Goal: Information Seeking & Learning: Learn about a topic

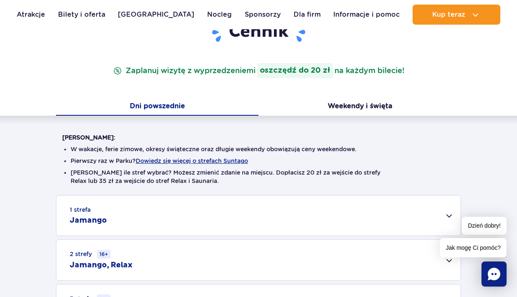
scroll to position [115, 0]
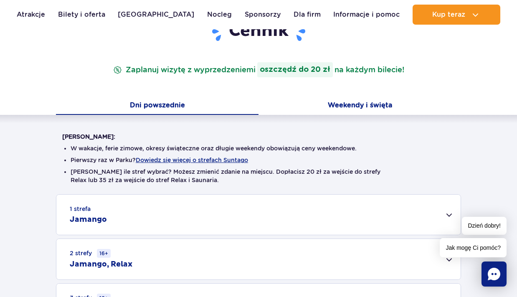
click at [334, 104] on button "Weekendy i święta" at bounding box center [359, 106] width 202 height 18
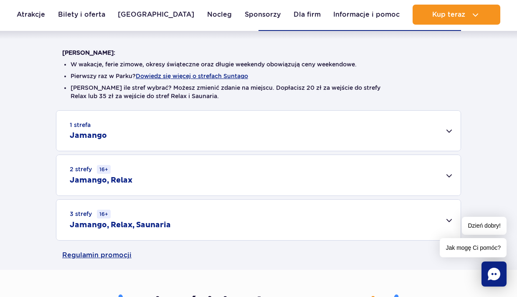
scroll to position [202, 0]
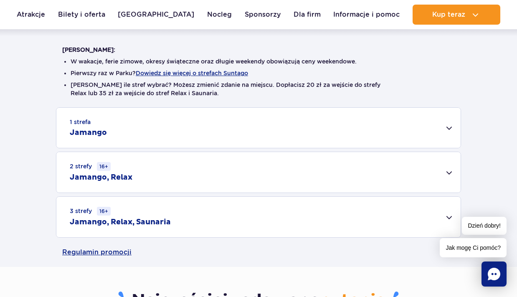
click at [146, 169] on div "2 strefy 16+ Jamango, Relax" at bounding box center [258, 172] width 404 height 40
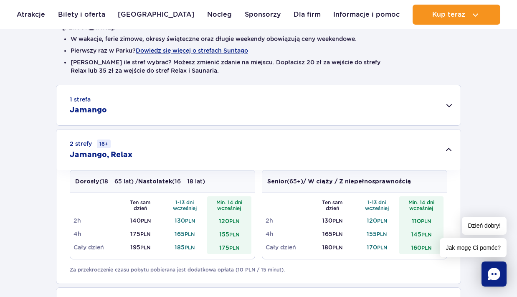
scroll to position [230, 0]
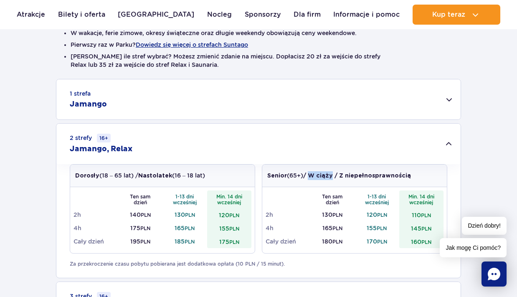
drag, startPoint x: 312, startPoint y: 178, endPoint x: 333, endPoint y: 177, distance: 21.3
click at [333, 177] on strong "/ W ciąży / Z niepełnosprawnością" at bounding box center [357, 176] width 108 height 6
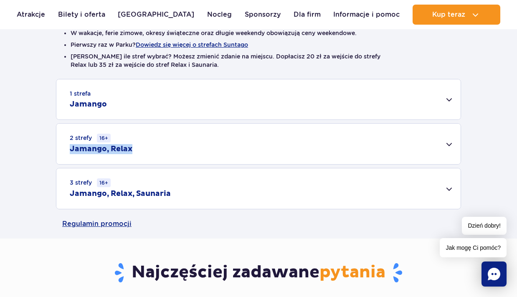
click at [184, 144] on div "2 strefy 16+ Jamango, Relax" at bounding box center [258, 144] width 404 height 40
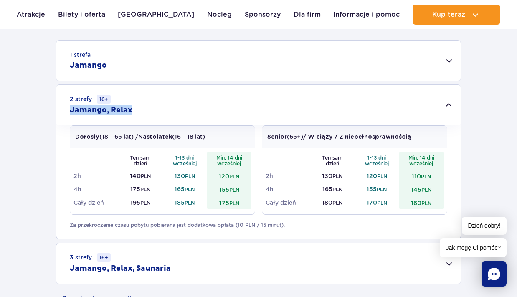
scroll to position [269, 0]
drag, startPoint x: 175, startPoint y: 202, endPoint x: 197, endPoint y: 201, distance: 22.1
click at [197, 201] on td "185 PLN" at bounding box center [184, 201] width 45 height 13
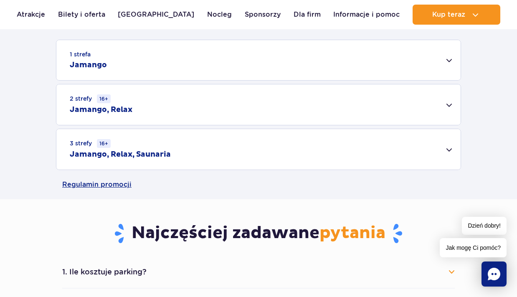
click at [187, 59] on div "1 strefa Jamango" at bounding box center [258, 60] width 404 height 40
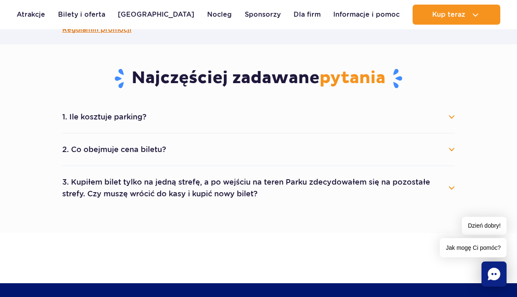
scroll to position [730, 0]
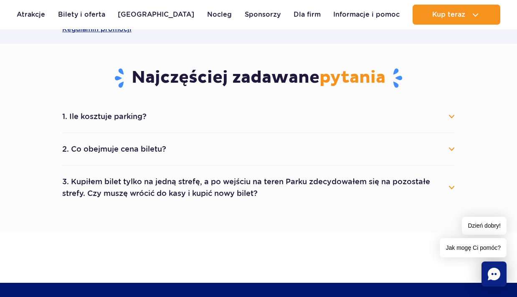
click at [146, 142] on button "2. Co obejmuje cena biletu?" at bounding box center [258, 149] width 392 height 18
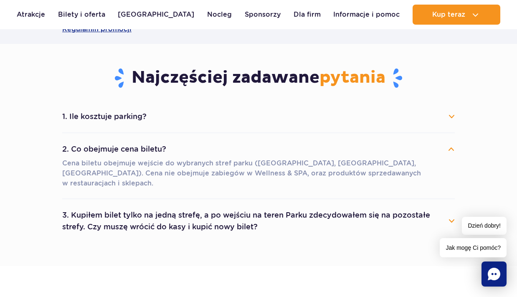
click at [146, 141] on button "2. Co obejmuje cena biletu?" at bounding box center [258, 149] width 392 height 18
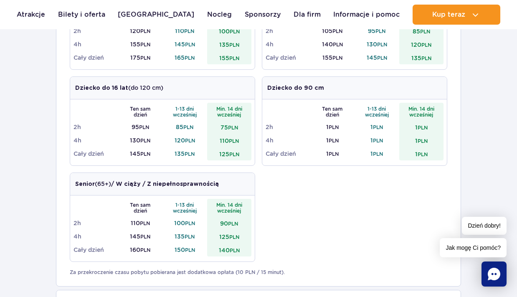
scroll to position [352, 0]
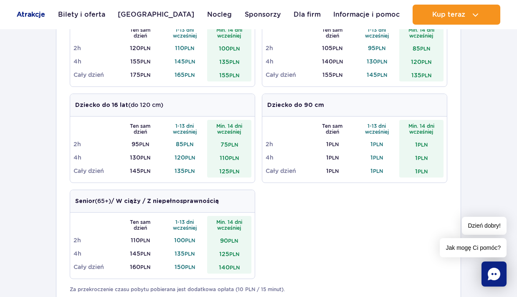
click at [38, 10] on link "Atrakcje" at bounding box center [31, 15] width 28 height 20
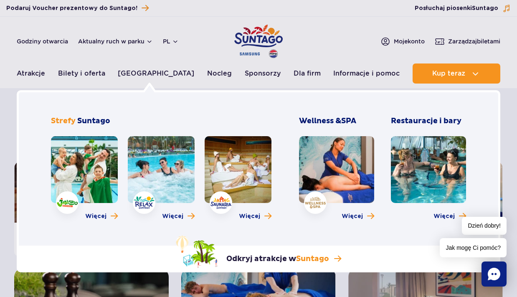
click at [159, 167] on link at bounding box center [161, 169] width 67 height 67
click at [97, 173] on link at bounding box center [84, 169] width 67 height 67
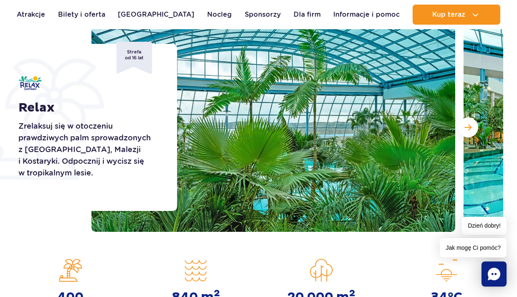
scroll to position [103, 0]
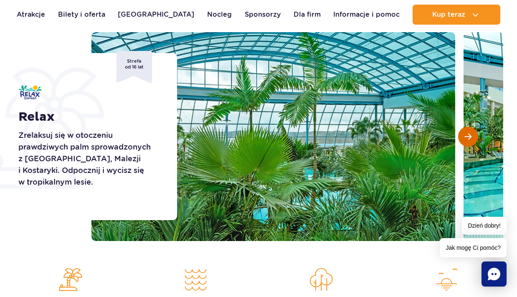
click at [468, 136] on span "Następny slajd" at bounding box center [467, 137] width 7 height 8
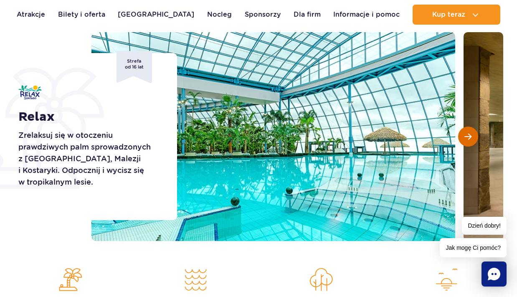
click at [468, 136] on span "Następny slajd" at bounding box center [467, 137] width 7 height 8
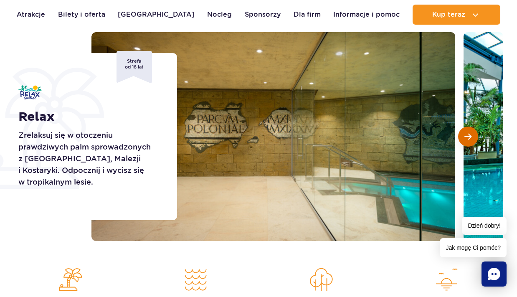
click at [468, 136] on span "Następny slajd" at bounding box center [467, 137] width 7 height 8
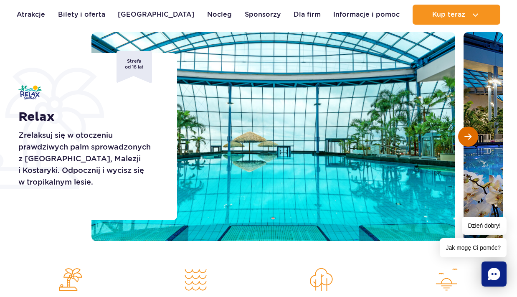
click at [468, 136] on span "Następny slajd" at bounding box center [467, 137] width 7 height 8
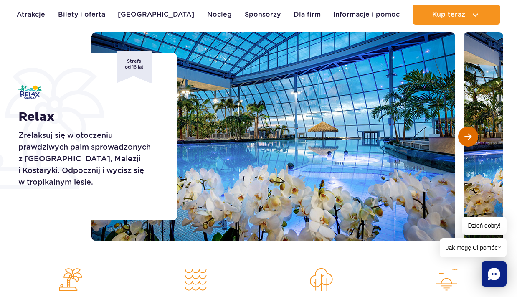
click at [468, 136] on span "Następny slajd" at bounding box center [467, 137] width 7 height 8
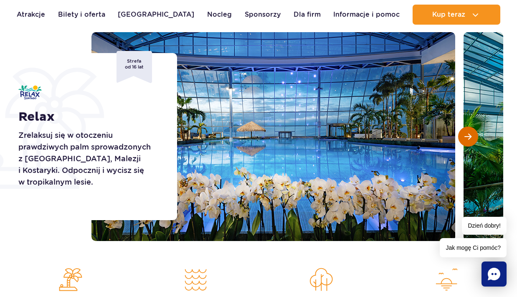
click at [468, 136] on span "Następny slajd" at bounding box center [467, 137] width 7 height 8
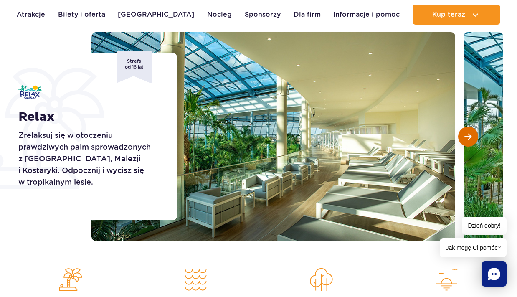
click at [468, 136] on span "Następny slajd" at bounding box center [467, 137] width 7 height 8
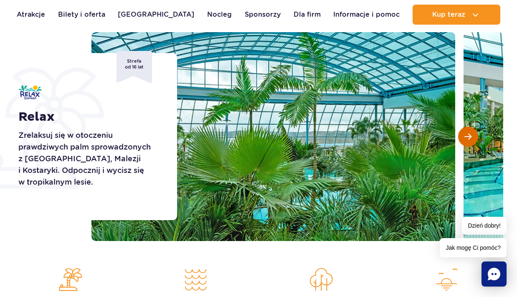
click at [468, 136] on span "Następny slajd" at bounding box center [467, 137] width 7 height 8
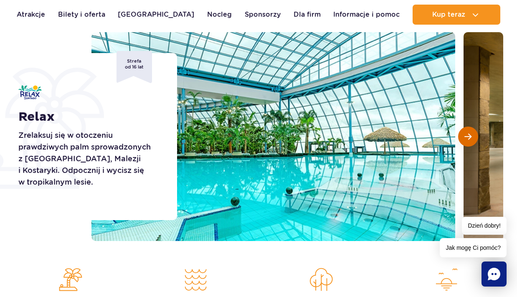
click at [468, 136] on span "Następny slajd" at bounding box center [467, 137] width 7 height 8
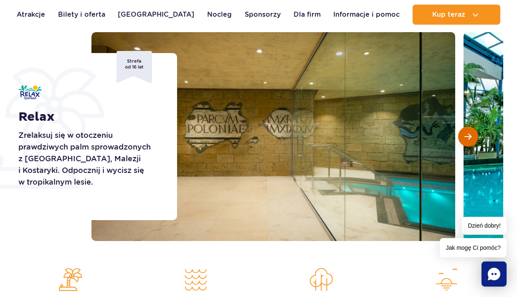
click at [468, 136] on span "Następny slajd" at bounding box center [467, 137] width 7 height 8
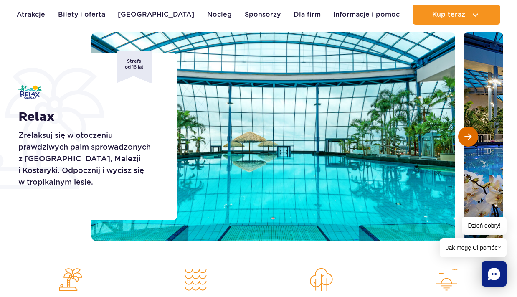
click at [468, 136] on span "Następny slajd" at bounding box center [467, 137] width 7 height 8
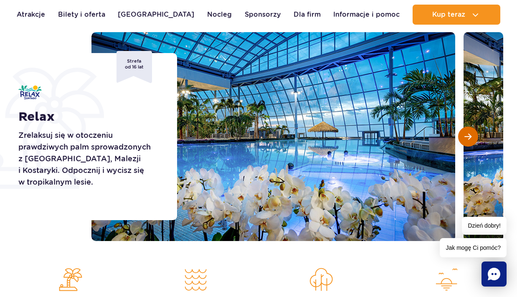
click at [468, 136] on span "Następny slajd" at bounding box center [467, 137] width 7 height 8
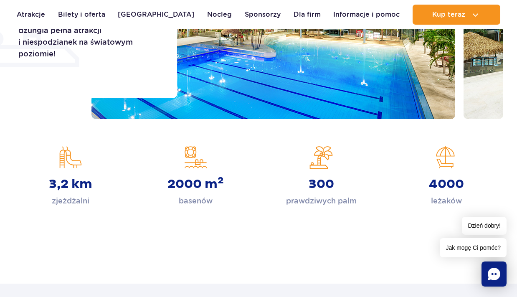
scroll to position [227, 0]
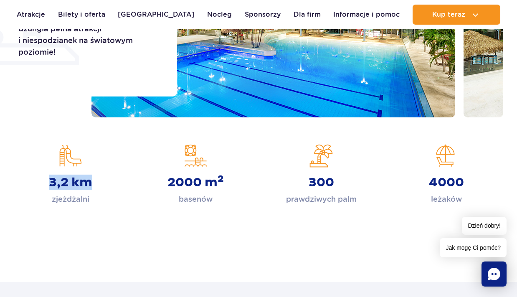
drag, startPoint x: 50, startPoint y: 184, endPoint x: 92, endPoint y: 184, distance: 42.2
click at [92, 184] on div "3,2 km zjeżdżalni" at bounding box center [70, 174] width 113 height 61
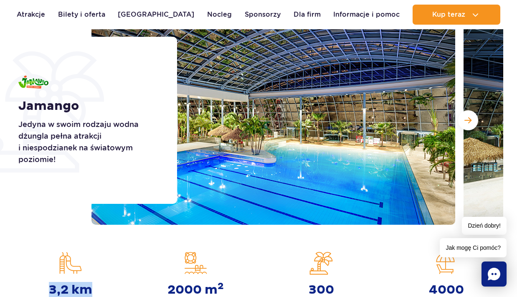
scroll to position [123, 0]
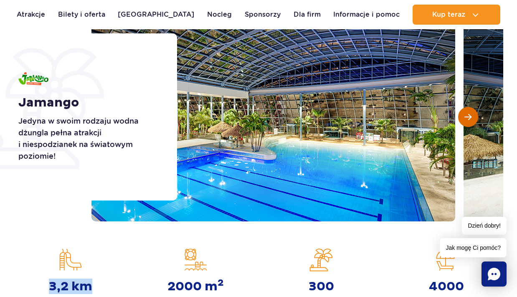
click at [467, 114] on span "Następny slajd" at bounding box center [467, 117] width 7 height 8
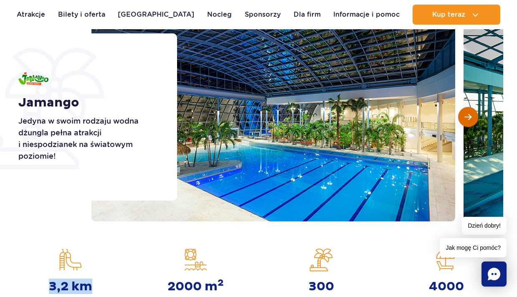
click at [467, 113] on span "Następny slajd" at bounding box center [467, 117] width 7 height 8
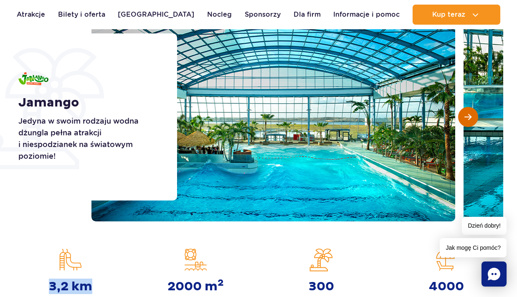
click at [467, 114] on span "Następny slajd" at bounding box center [467, 117] width 7 height 8
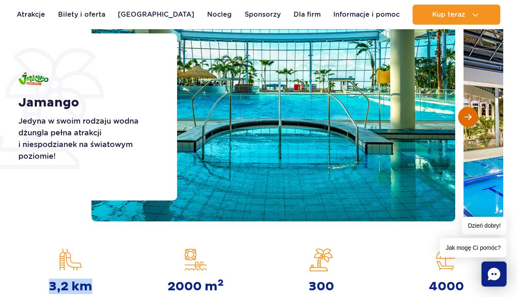
click at [467, 114] on span "Następny slajd" at bounding box center [467, 117] width 7 height 8
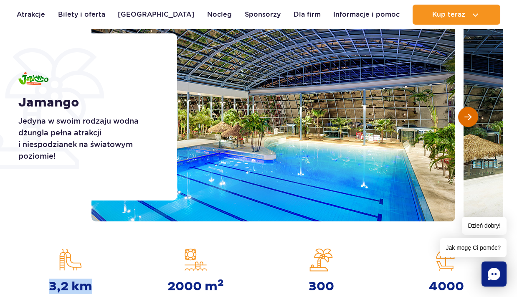
click at [467, 114] on span "Następny slajd" at bounding box center [467, 117] width 7 height 8
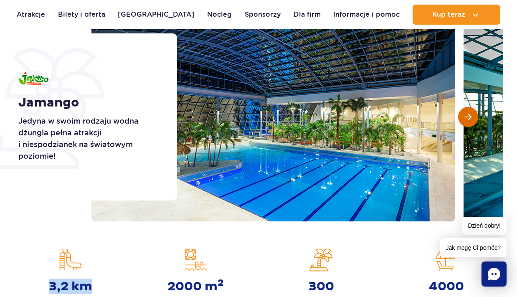
click at [467, 114] on span "Następny slajd" at bounding box center [467, 117] width 7 height 8
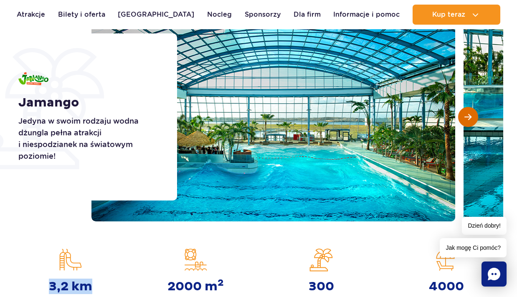
click at [467, 114] on span "Następny slajd" at bounding box center [467, 117] width 7 height 8
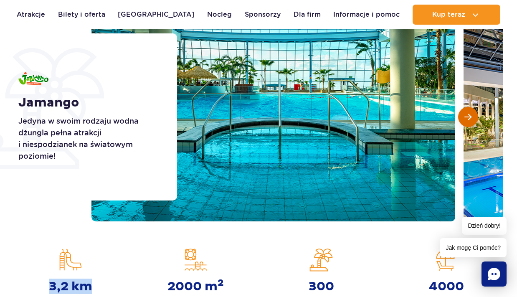
click at [467, 114] on span "Następny slajd" at bounding box center [467, 117] width 7 height 8
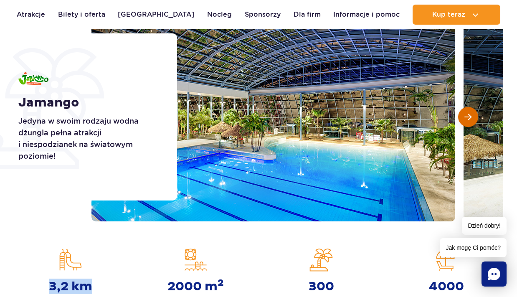
click at [467, 114] on span "Następny slajd" at bounding box center [467, 117] width 7 height 8
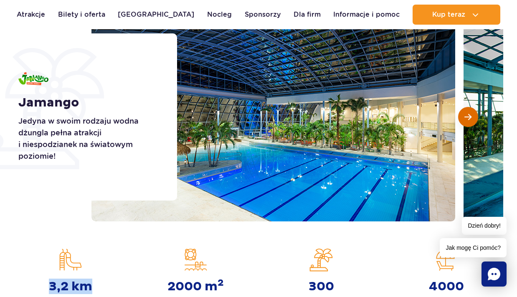
click at [467, 114] on span "Następny slajd" at bounding box center [467, 117] width 7 height 8
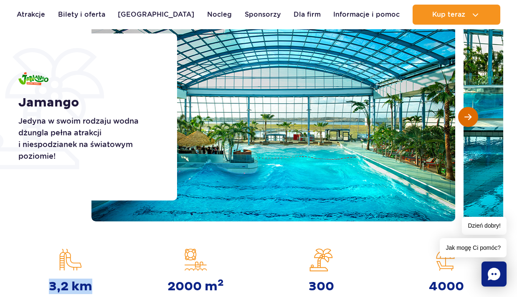
click at [467, 115] on span "Następny slajd" at bounding box center [467, 117] width 7 height 8
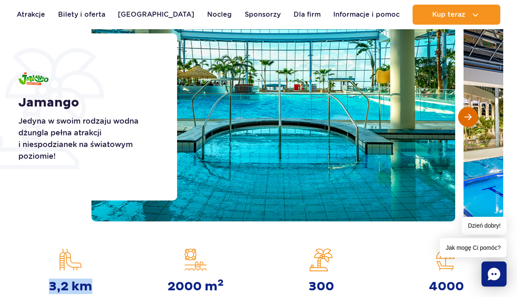
click at [467, 115] on span "Następny slajd" at bounding box center [467, 117] width 7 height 8
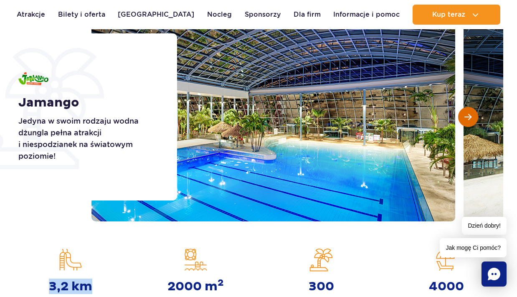
click at [467, 116] on span "Następny slajd" at bounding box center [467, 117] width 7 height 8
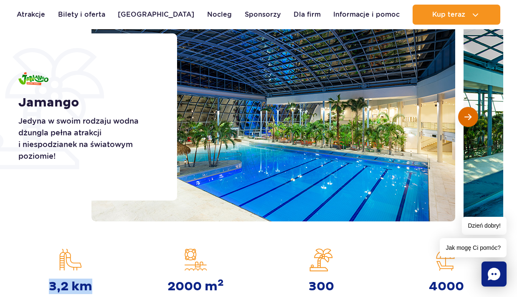
click at [467, 116] on span "Następny slajd" at bounding box center [467, 117] width 7 height 8
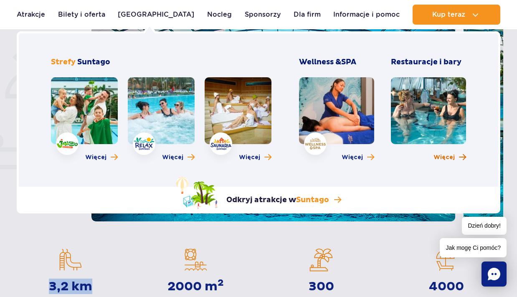
click at [459, 157] on span "Więcej o Restauracje i bary" at bounding box center [462, 157] width 7 height 8
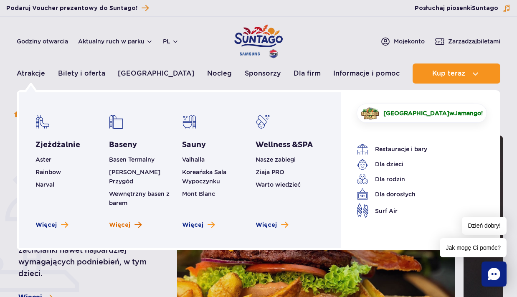
click at [123, 221] on span "Więcej" at bounding box center [119, 225] width 21 height 8
click at [49, 221] on span "Więcej" at bounding box center [45, 225] width 21 height 8
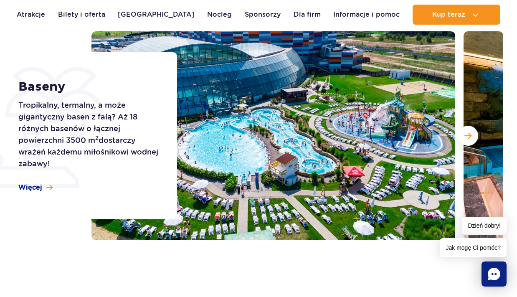
scroll to position [103, 0]
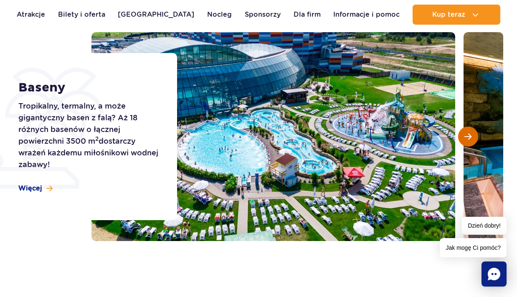
click at [471, 136] on span "Następny slajd" at bounding box center [467, 137] width 7 height 8
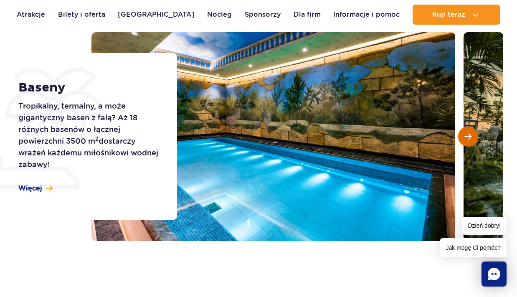
click at [471, 136] on span "Następny slajd" at bounding box center [467, 137] width 7 height 8
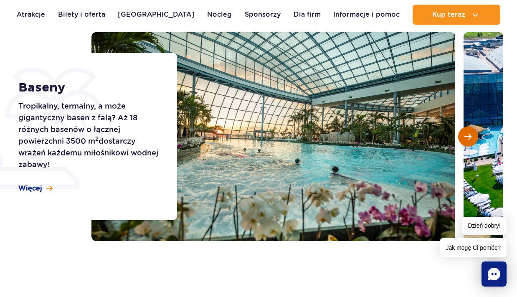
click at [472, 136] on button "Następny slajd" at bounding box center [468, 136] width 20 height 20
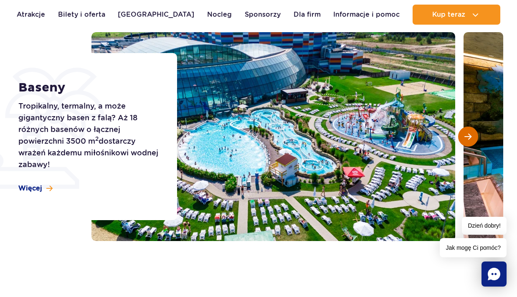
click at [472, 137] on button "Następny slajd" at bounding box center [468, 136] width 20 height 20
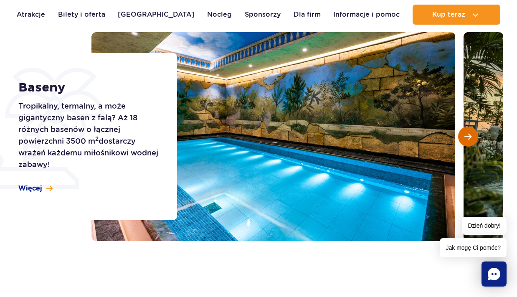
click at [472, 137] on button "Następny slajd" at bounding box center [468, 136] width 20 height 20
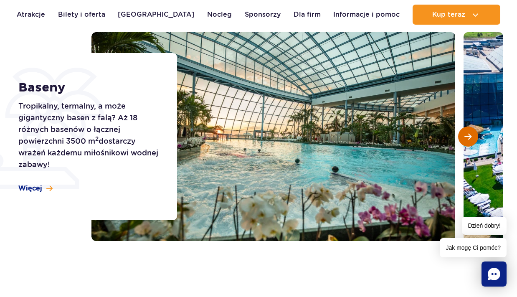
click at [472, 137] on button "Następny slajd" at bounding box center [468, 136] width 20 height 20
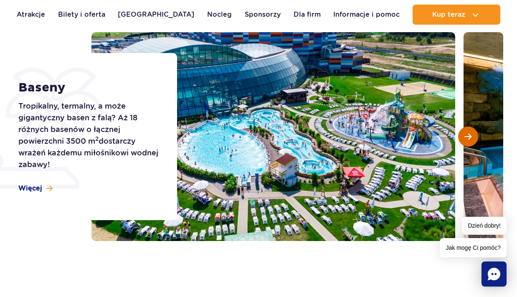
click at [472, 137] on button "Następny slajd" at bounding box center [468, 136] width 20 height 20
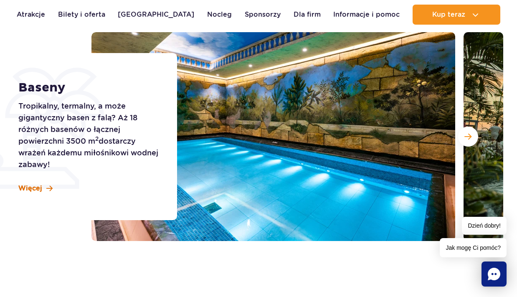
click at [51, 186] on span at bounding box center [49, 188] width 6 height 7
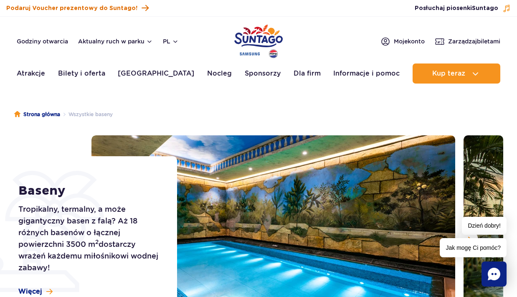
scroll to position [103, 0]
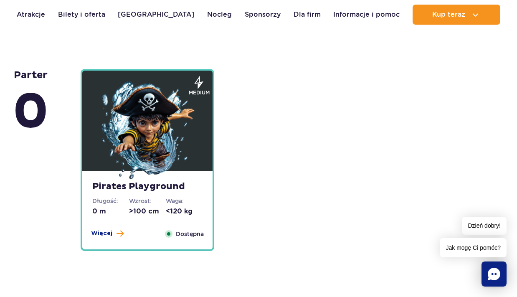
scroll to position [2104, 0]
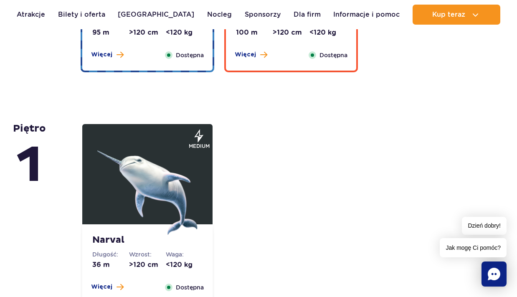
click at [138, 184] on img at bounding box center [147, 184] width 100 height 100
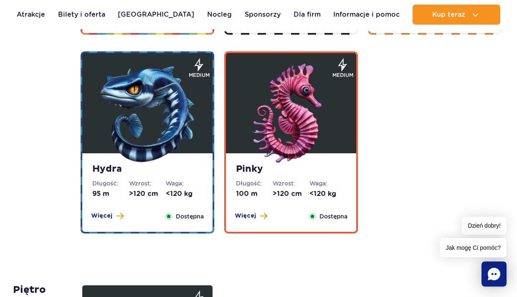
click at [115, 105] on img at bounding box center [147, 113] width 100 height 100
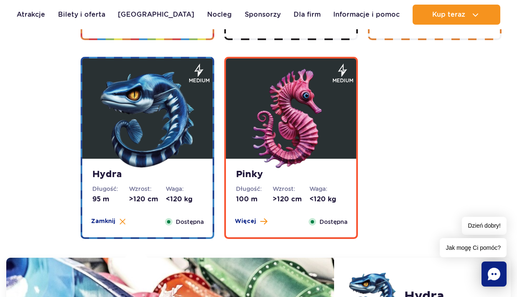
click at [251, 123] on img at bounding box center [291, 119] width 100 height 100
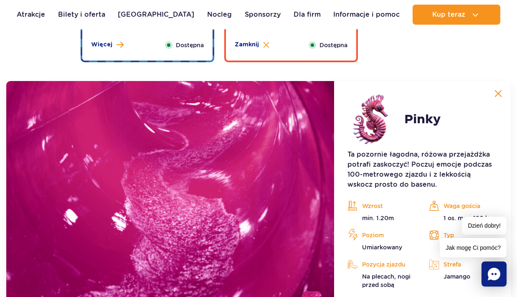
scroll to position [1860, 0]
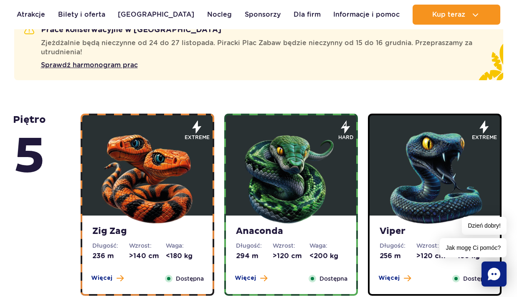
click at [182, 153] on img at bounding box center [147, 176] width 100 height 100
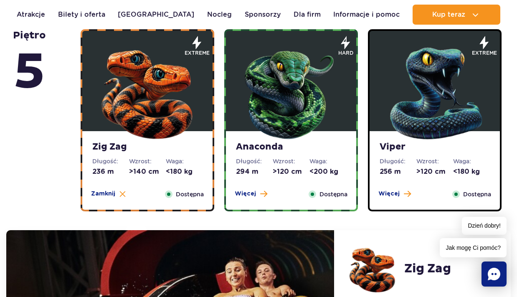
scroll to position [423, 0]
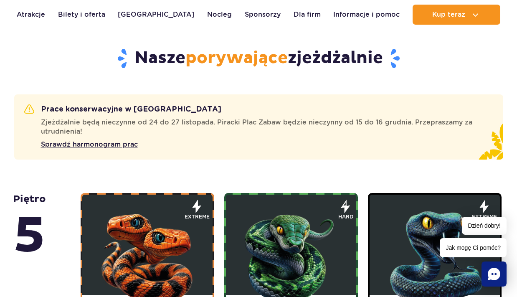
click at [299, 221] on img at bounding box center [291, 255] width 100 height 100
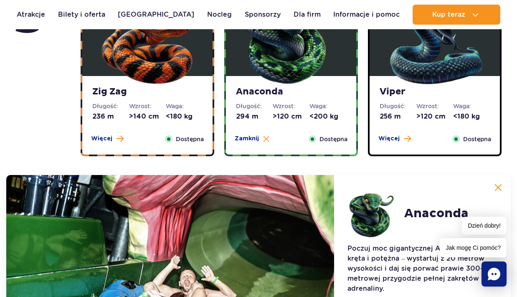
click at [441, 72] on img at bounding box center [434, 36] width 100 height 100
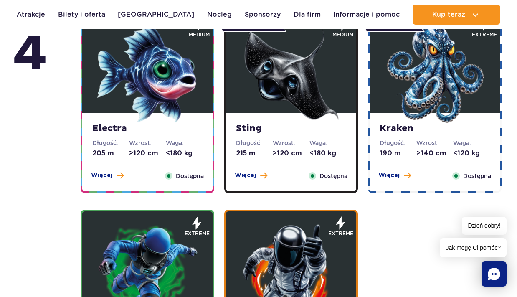
scroll to position [1105, 0]
click at [197, 73] on img at bounding box center [147, 73] width 100 height 100
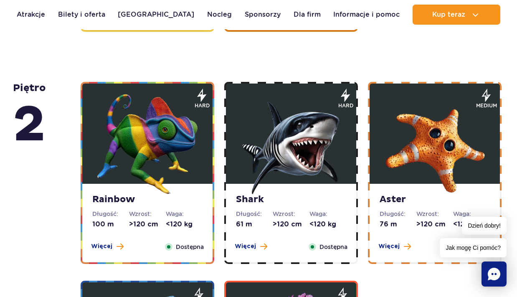
scroll to position [1696, 0]
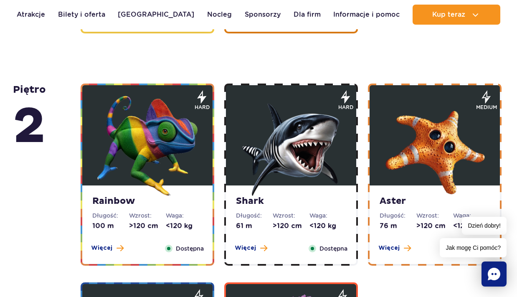
click at [282, 112] on img at bounding box center [291, 146] width 100 height 100
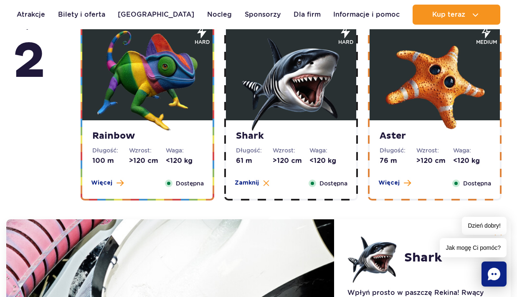
scroll to position [1481, 0]
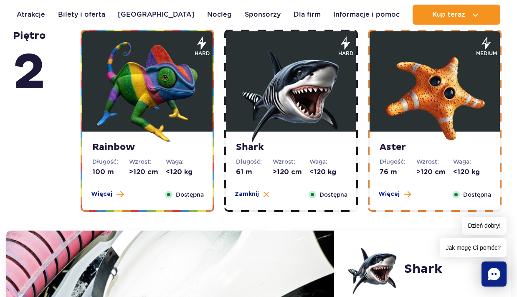
click at [175, 59] on img at bounding box center [147, 92] width 100 height 100
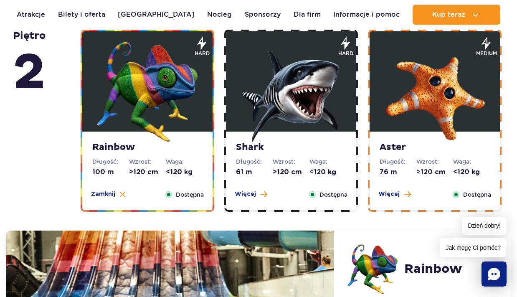
scroll to position [1661, 0]
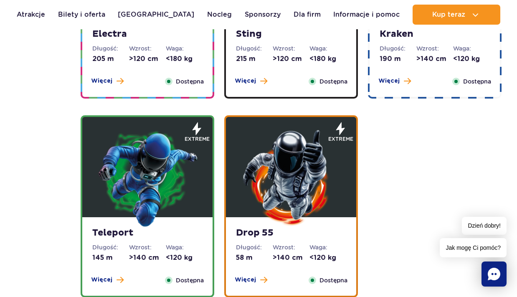
click at [145, 168] on img at bounding box center [147, 177] width 100 height 100
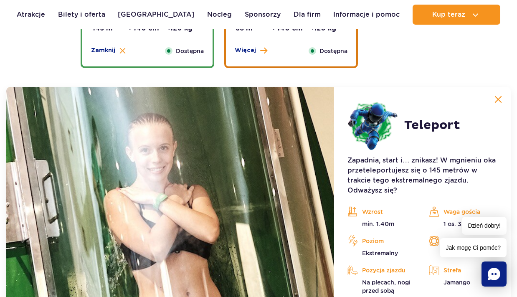
scroll to position [1197, 0]
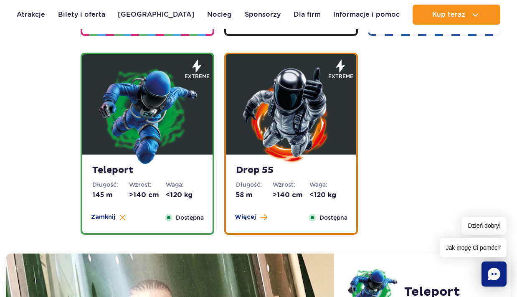
click at [293, 120] on img at bounding box center [291, 115] width 100 height 100
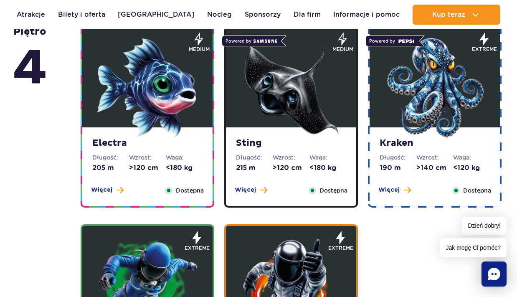
click at [395, 74] on img at bounding box center [434, 88] width 100 height 100
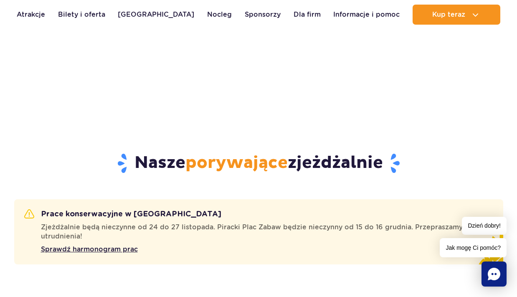
scroll to position [317, 0]
